Goal: Task Accomplishment & Management: Use online tool/utility

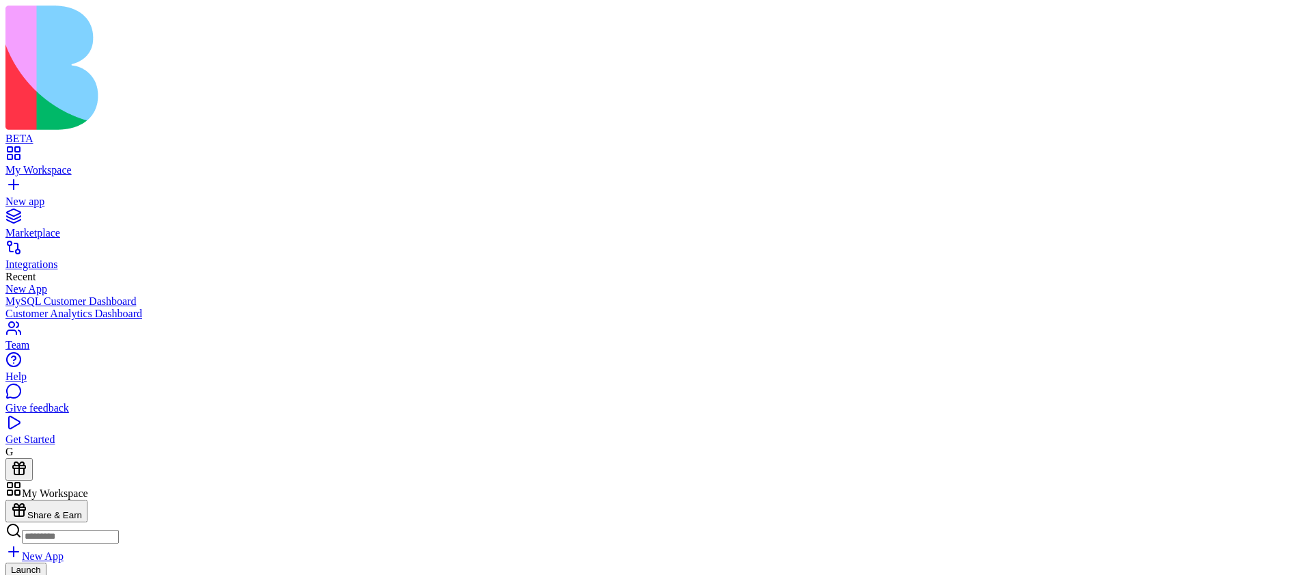
click at [83, 195] on div "New app" at bounding box center [655, 201] width 1301 height 12
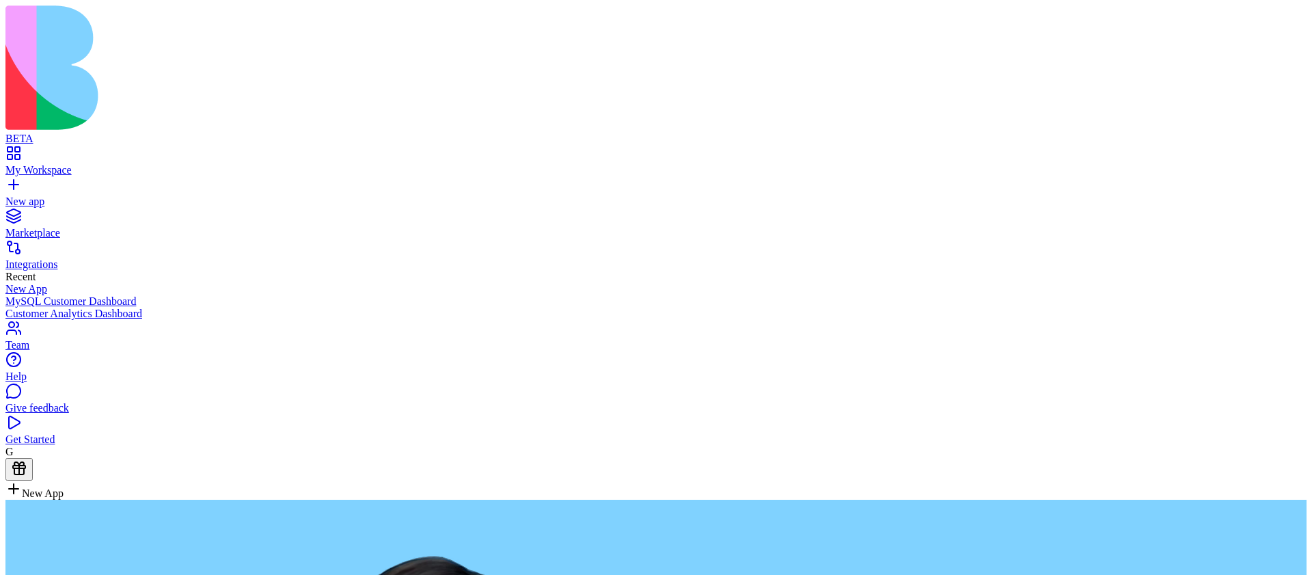
type textarea "**********"
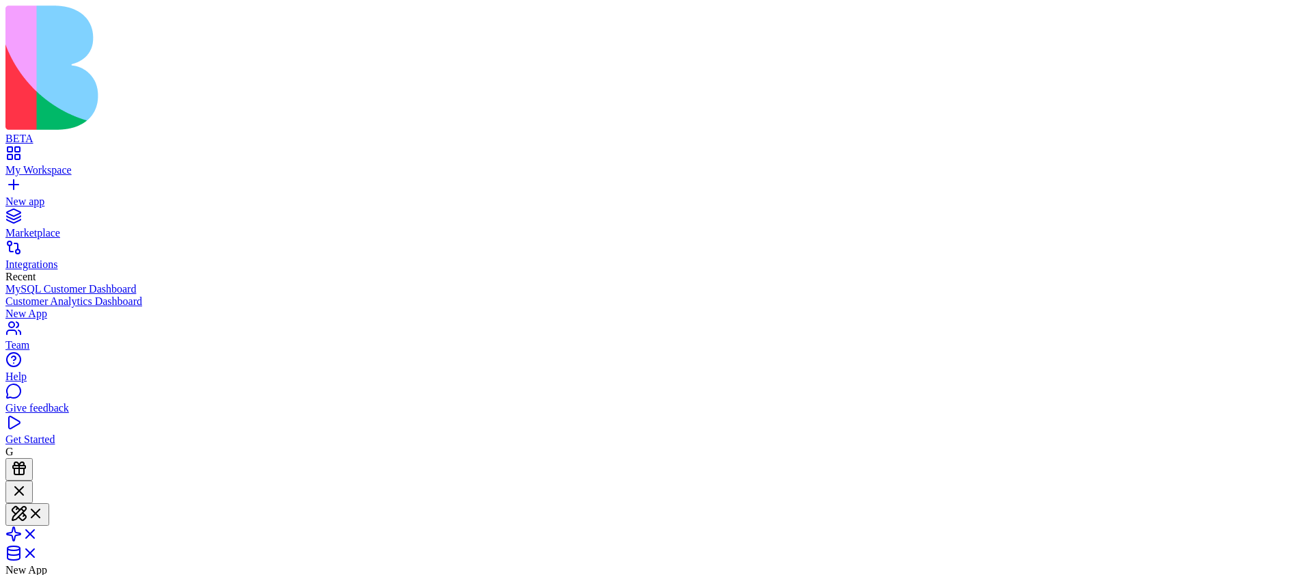
scroll to position [737, 0]
click at [38, 532] on span at bounding box center [38, 538] width 0 height 12
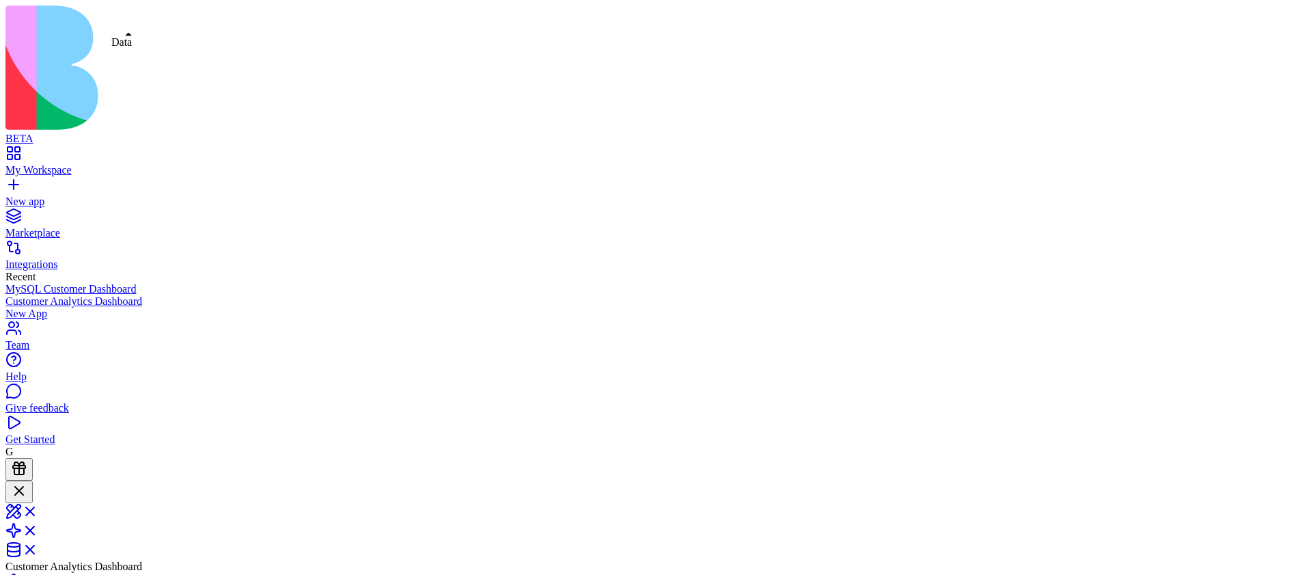
scroll to position [123, 0]
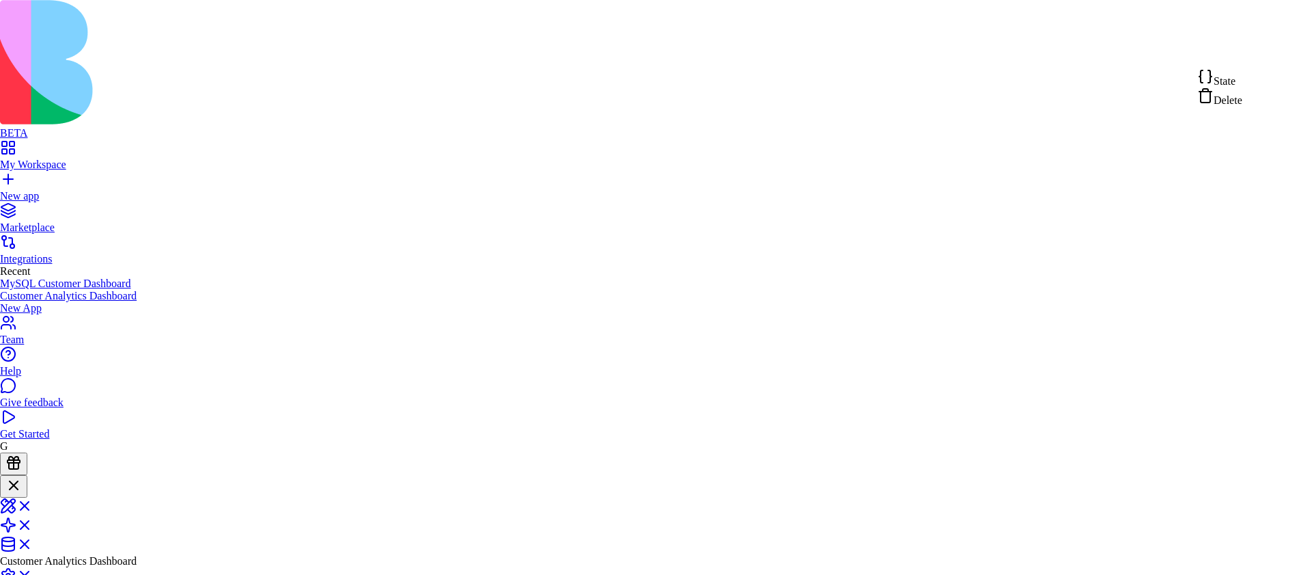
click at [1234, 80] on span "State" at bounding box center [1224, 81] width 22 height 12
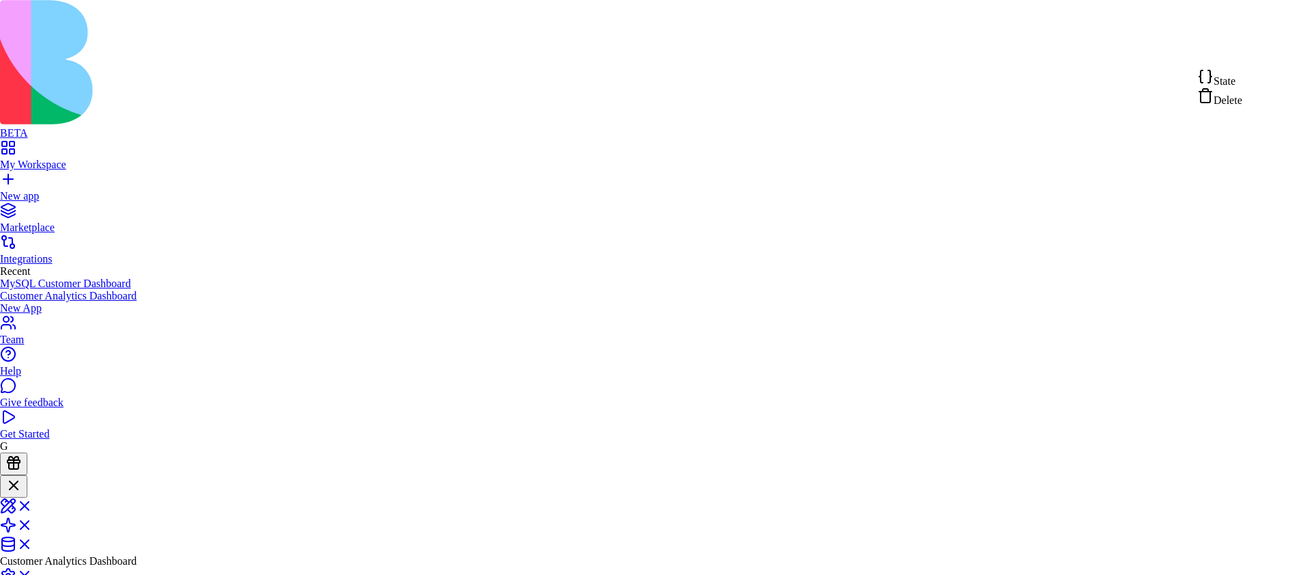
click at [1235, 81] on span "State" at bounding box center [1224, 81] width 22 height 12
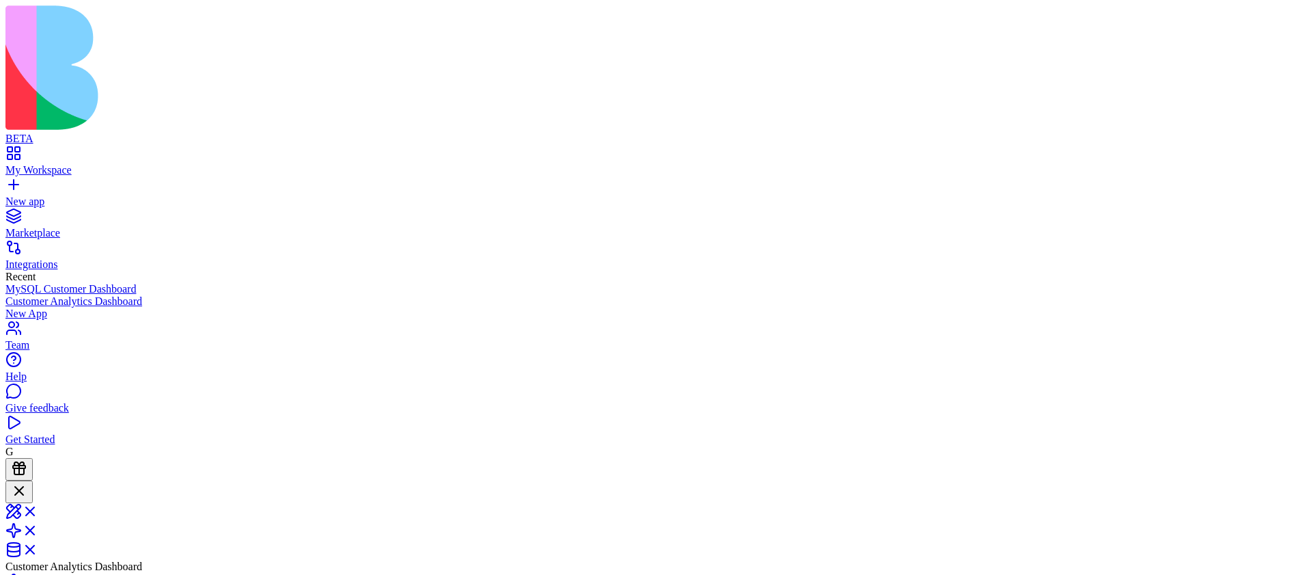
copy span "Loremi do sit ametcon 3 adipis (Elitseddo eiu Tempori) utla etdol mag aliqu e a…"
click at [28, 183] on link "New app" at bounding box center [655, 195] width 1301 height 25
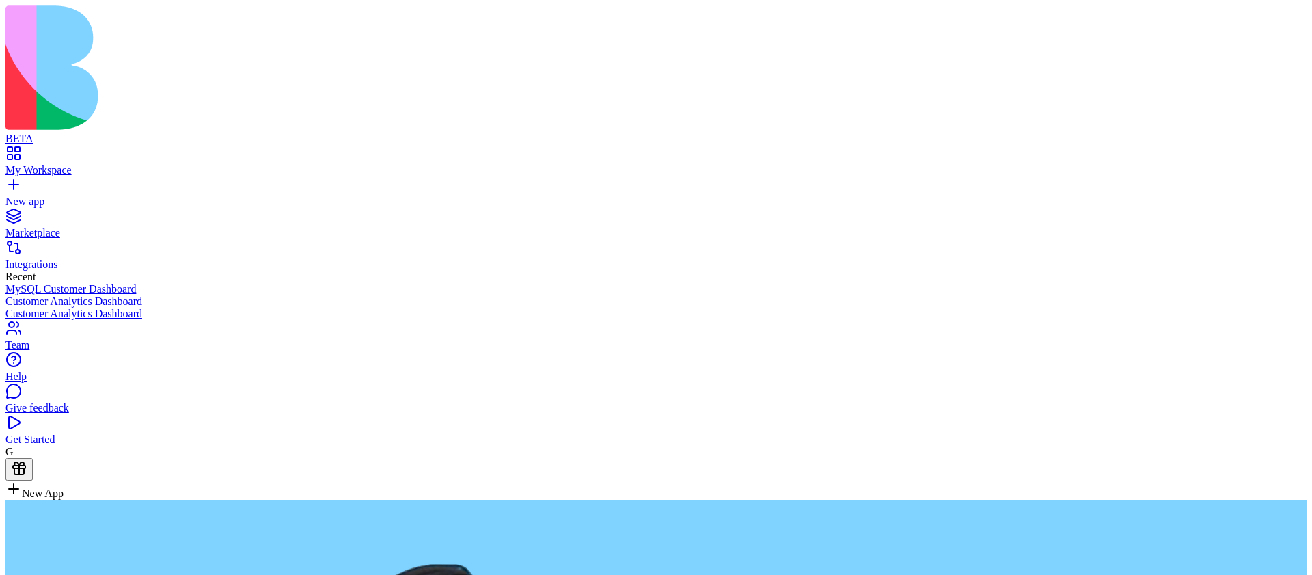
type textarea "**********"
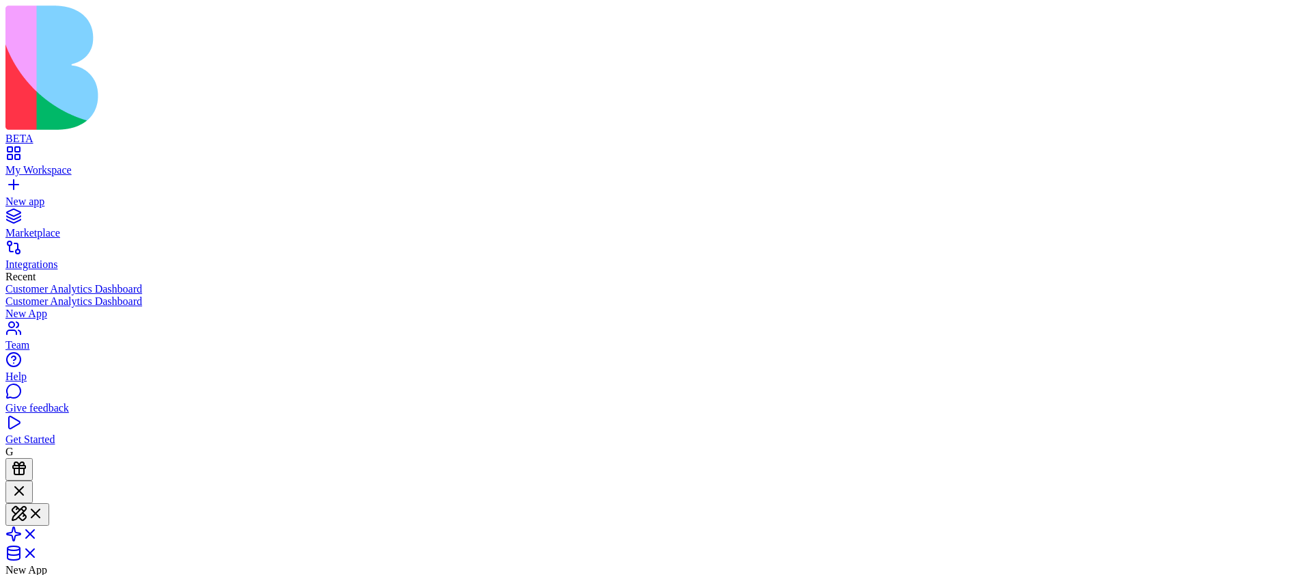
scroll to position [865, 0]
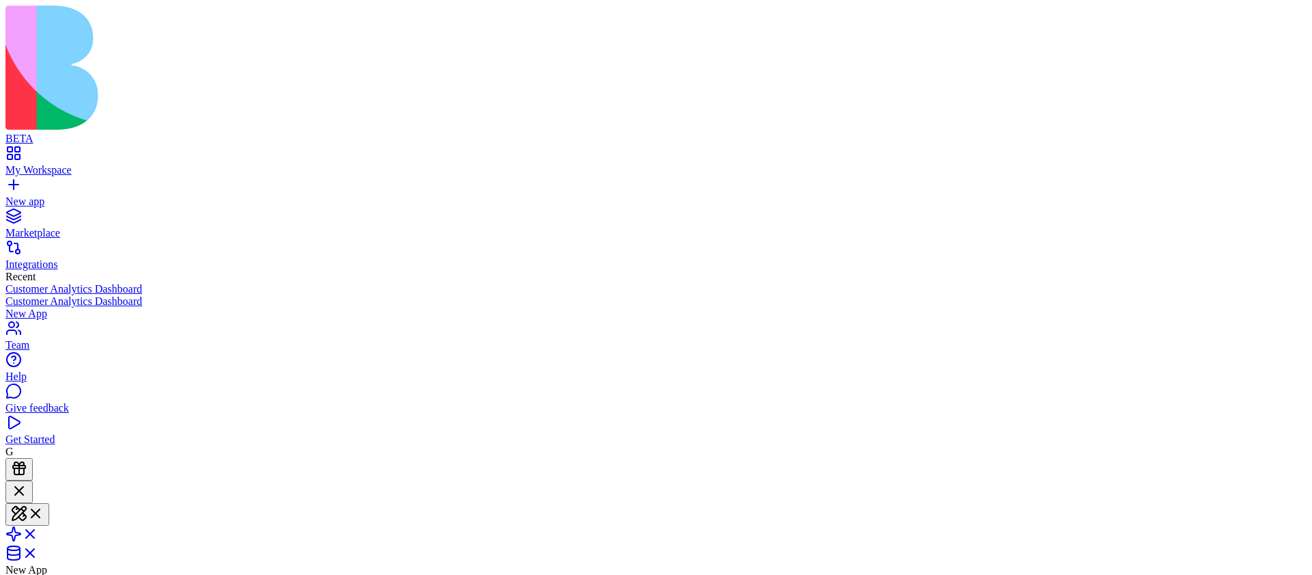
scroll to position [903, 0]
click at [38, 532] on span at bounding box center [38, 538] width 0 height 12
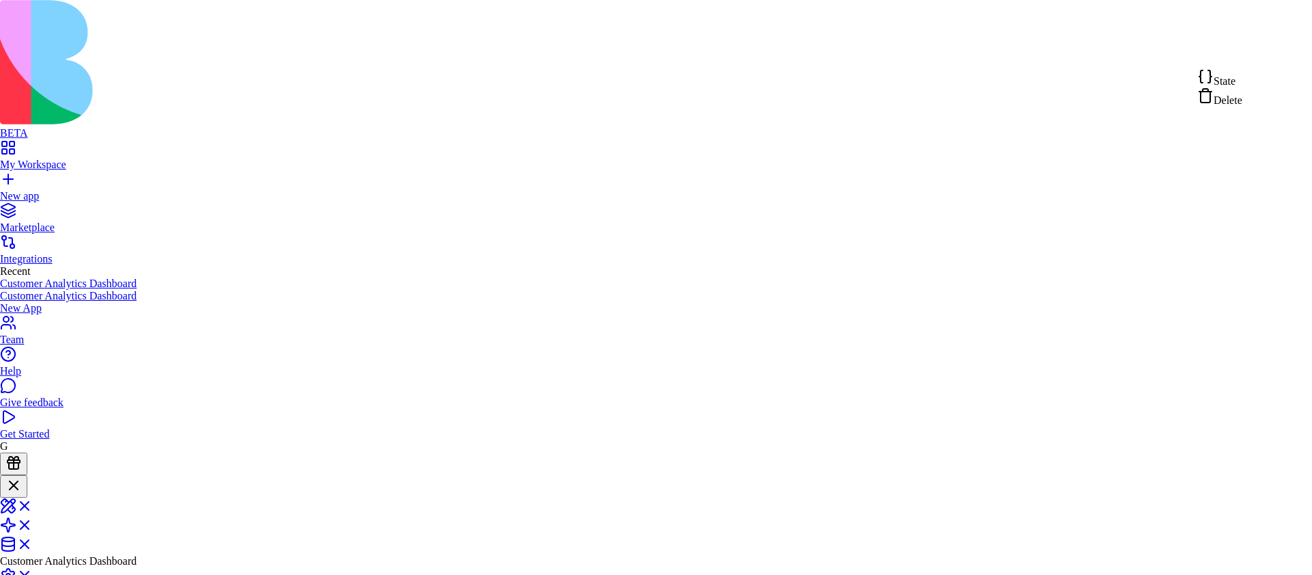
click at [1242, 87] on div "State" at bounding box center [1219, 77] width 45 height 19
